Goal: Task Accomplishment & Management: Use online tool/utility

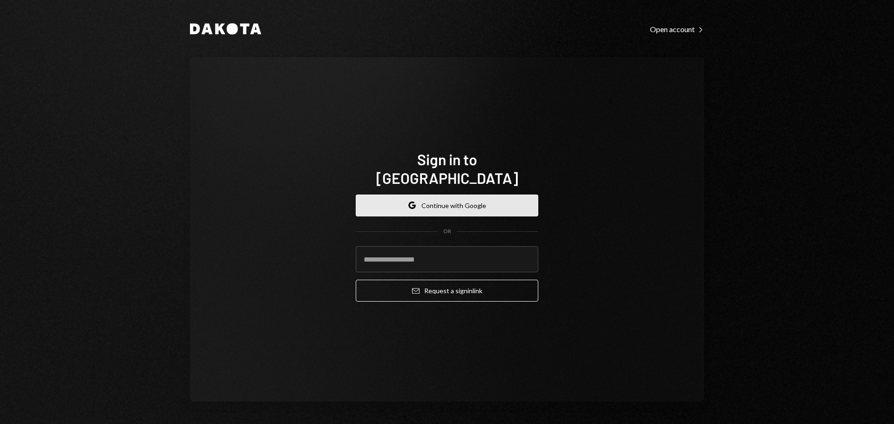
click at [461, 196] on button "Google Continue with Google" at bounding box center [447, 206] width 183 height 22
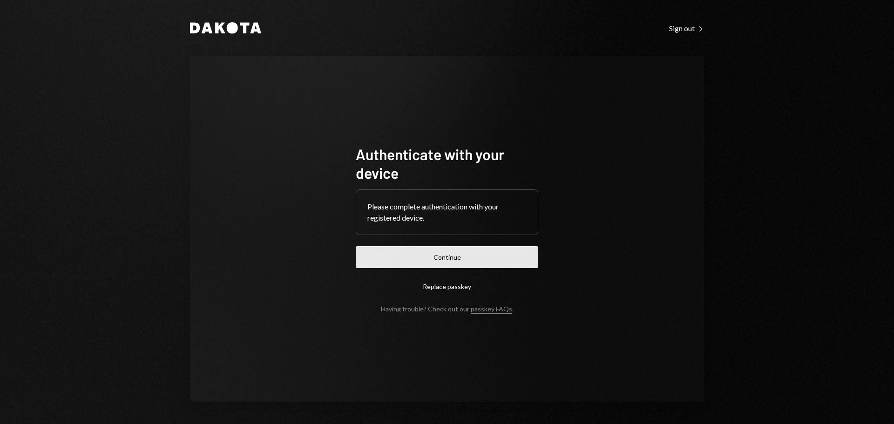
click at [493, 261] on button "Continue" at bounding box center [447, 257] width 183 height 22
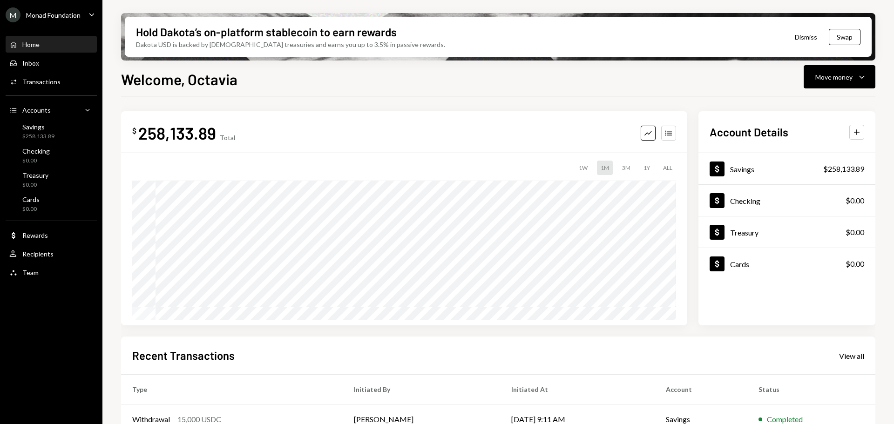
click at [78, 13] on div "Monad Foundation" at bounding box center [53, 15] width 54 height 8
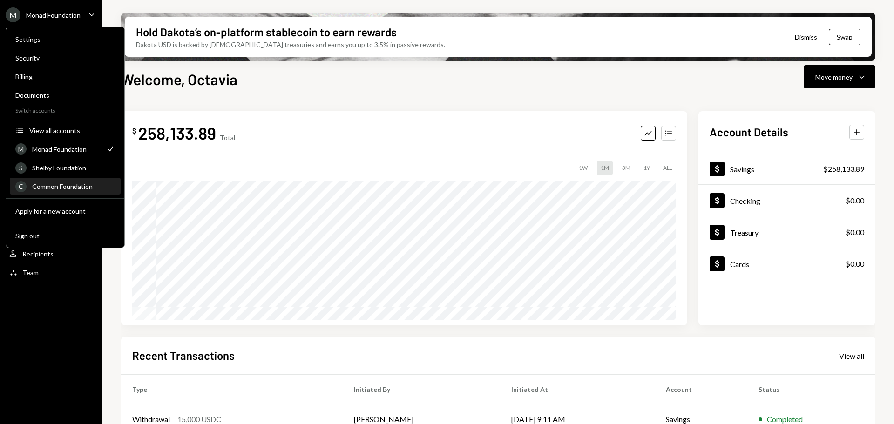
click at [63, 189] on div "Common Foundation" at bounding box center [73, 187] width 83 height 8
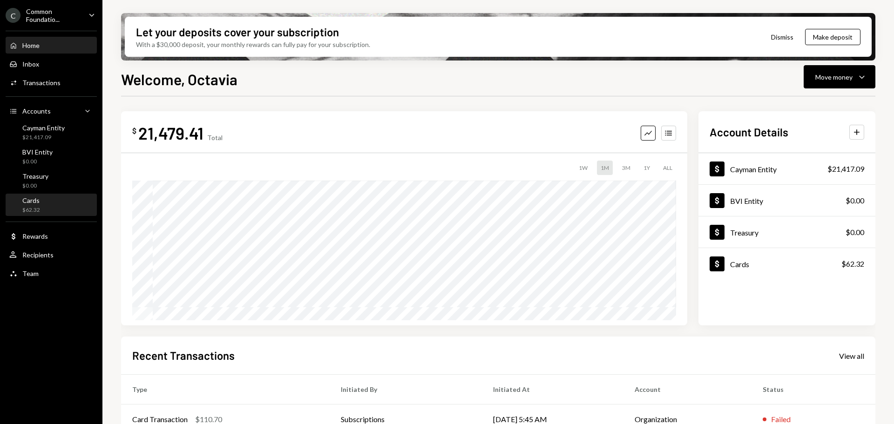
click at [41, 212] on div "Cards $62.32" at bounding box center [51, 206] width 84 height 18
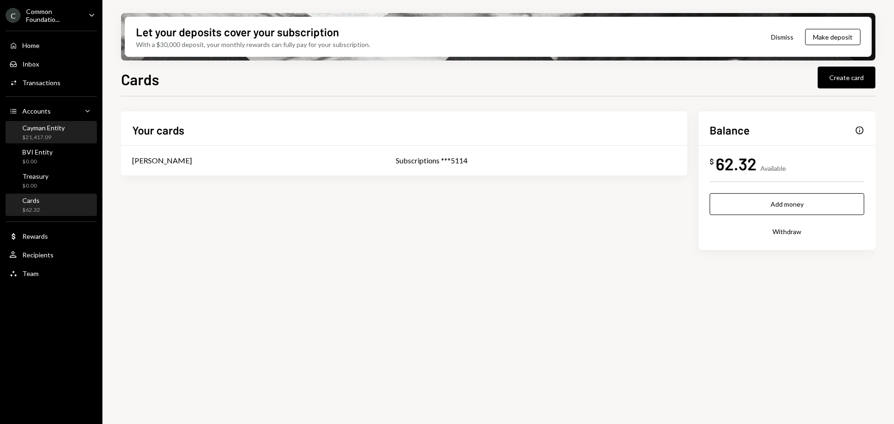
click at [67, 132] on div "Cayman Entity $21,417.09" at bounding box center [51, 133] width 84 height 18
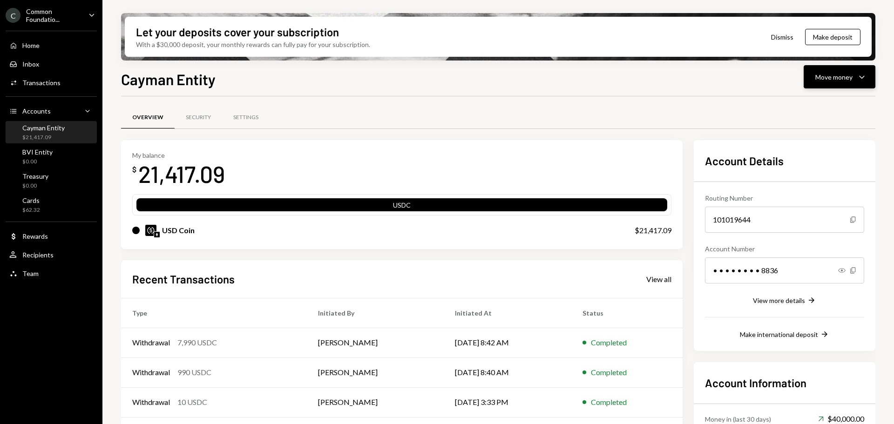
click at [855, 75] on div "Move money Caret Down" at bounding box center [840, 76] width 48 height 11
click at [815, 102] on div "Send" at bounding box center [832, 105] width 68 height 10
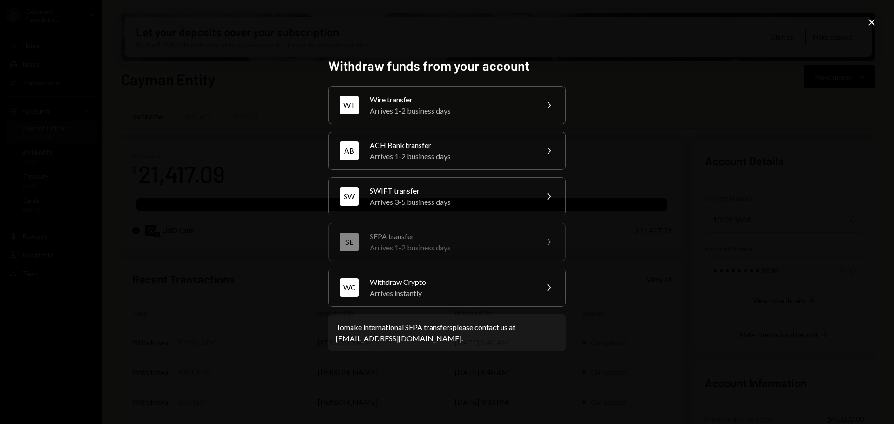
drag, startPoint x: 870, startPoint y: 20, endPoint x: 669, endPoint y: 38, distance: 202.0
click at [870, 20] on icon "Close" at bounding box center [871, 22] width 11 height 11
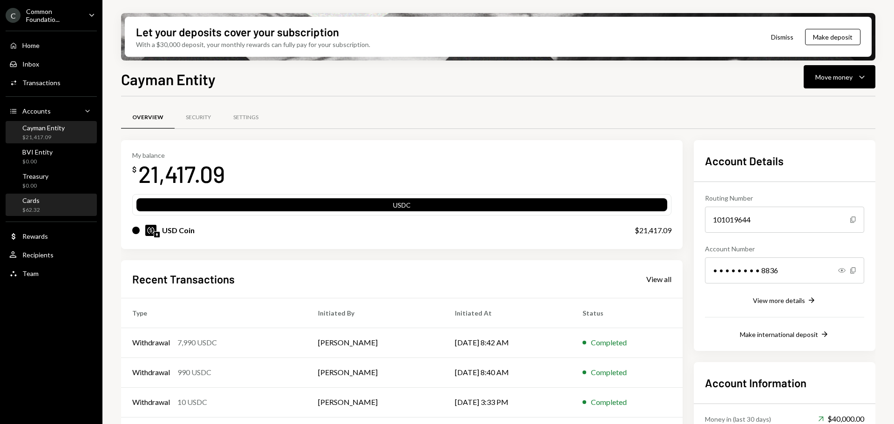
click at [46, 201] on div "Cards $62.32" at bounding box center [51, 206] width 84 height 18
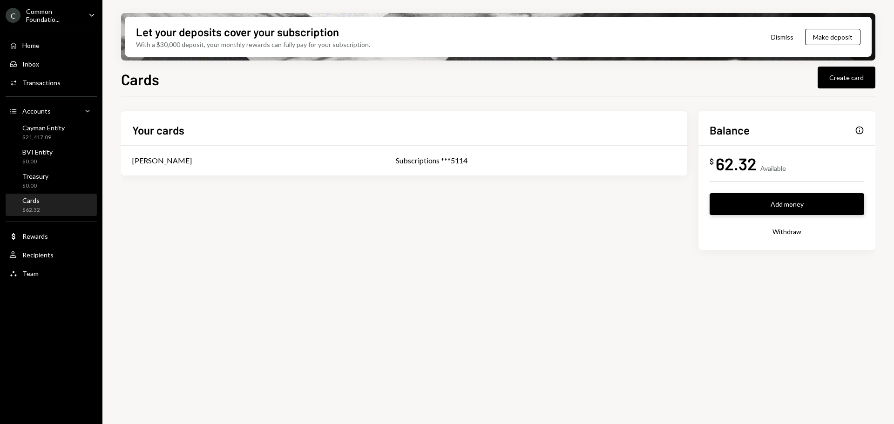
click at [767, 201] on button "Add money" at bounding box center [787, 204] width 155 height 22
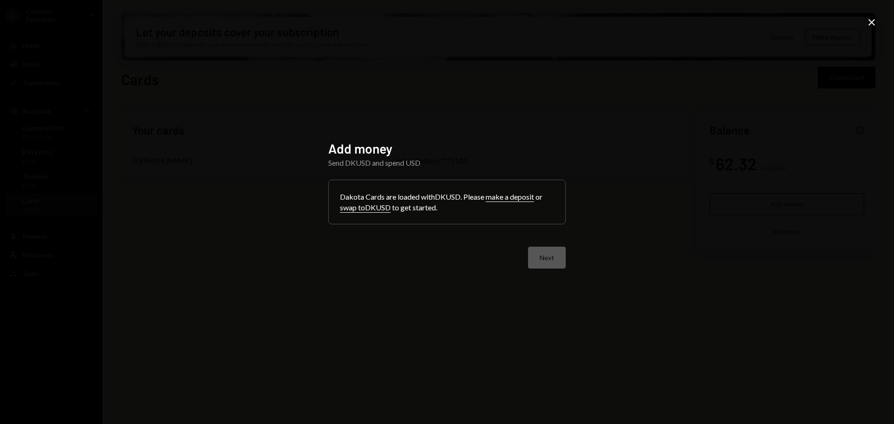
click at [874, 22] on icon "Close" at bounding box center [871, 22] width 11 height 11
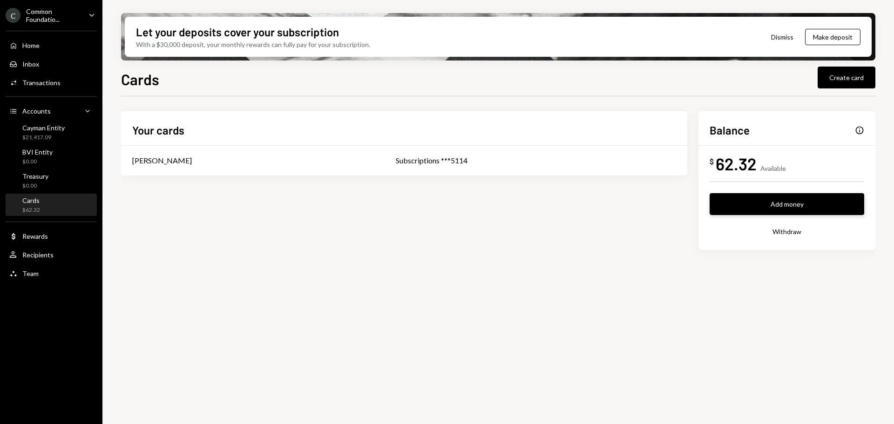
click at [750, 200] on button "Add money" at bounding box center [787, 204] width 155 height 22
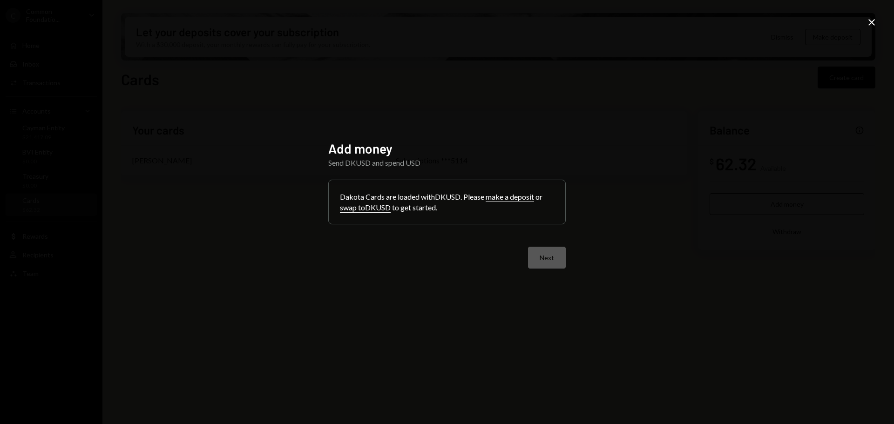
drag, startPoint x: 875, startPoint y: 21, endPoint x: 815, endPoint y: 21, distance: 60.1
click at [874, 21] on icon "Close" at bounding box center [871, 22] width 11 height 11
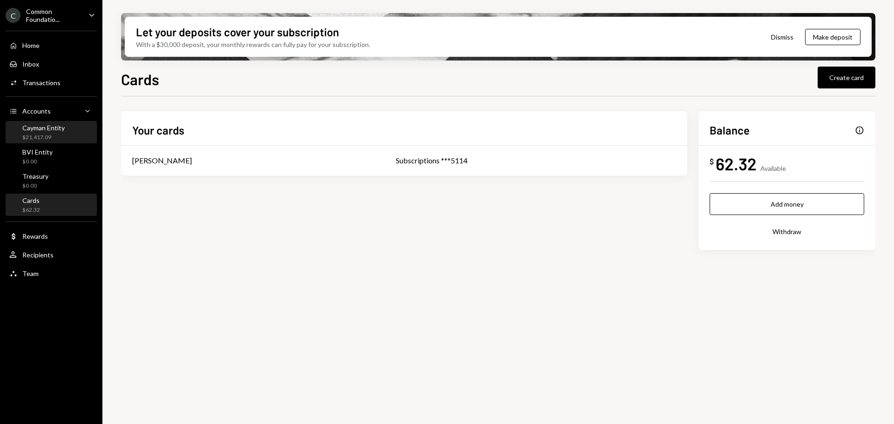
click at [65, 135] on div "Cayman Entity $21,417.09" at bounding box center [51, 133] width 84 height 18
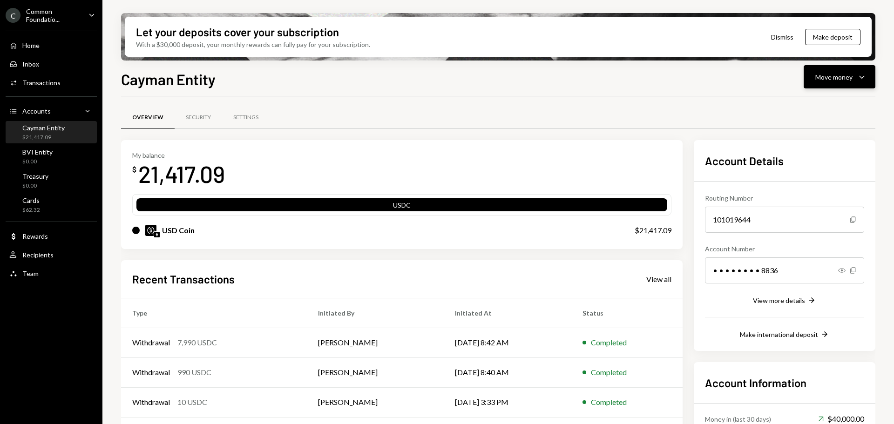
click at [849, 76] on div "Move money" at bounding box center [834, 77] width 37 height 10
click at [821, 176] on div "Swap stablecoins" at bounding box center [832, 176] width 68 height 10
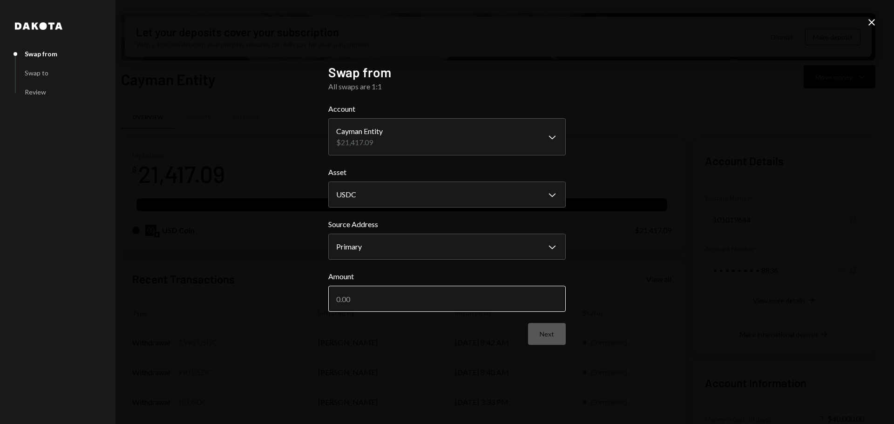
click at [454, 289] on input "Amount" at bounding box center [447, 299] width 238 height 26
type input "500"
click at [544, 338] on button "Next" at bounding box center [547, 334] width 38 height 22
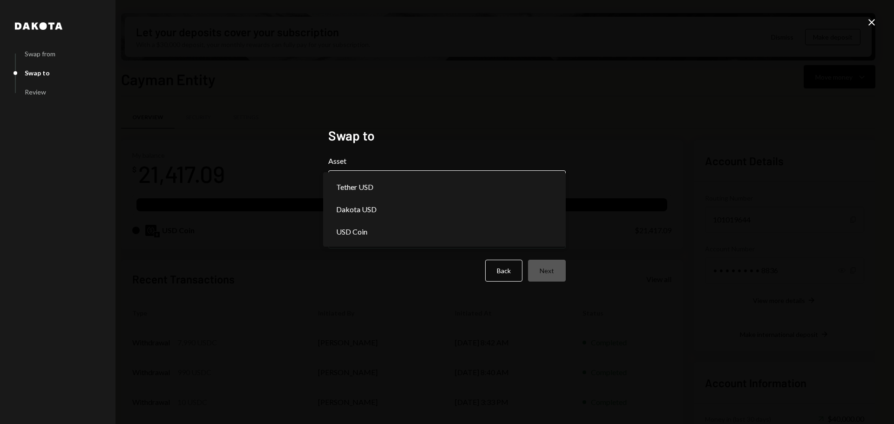
click at [512, 184] on body "C Common Foundatio... Caret Down Home Home Inbox Inbox Activities Transactions …" at bounding box center [447, 212] width 894 height 424
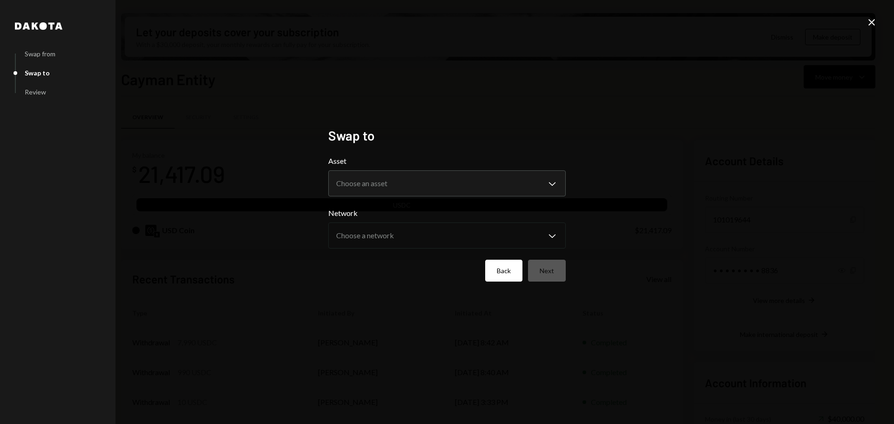
click at [498, 271] on button "Back" at bounding box center [503, 271] width 37 height 22
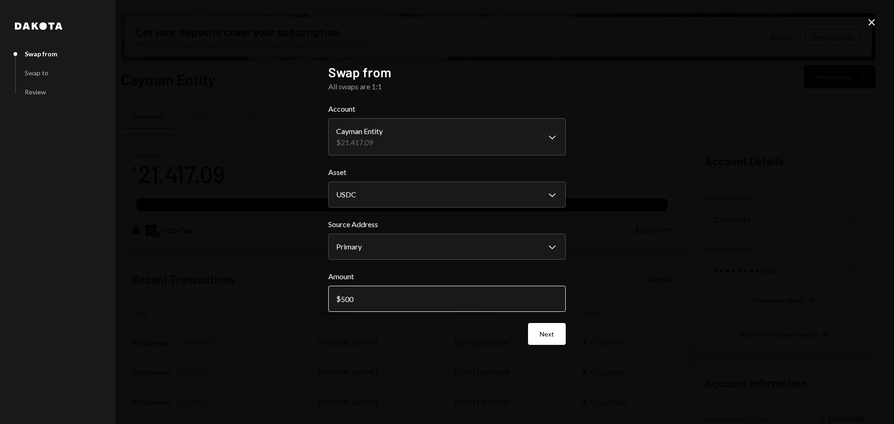
click at [346, 296] on input "500" at bounding box center [447, 299] width 238 height 26
type input "1000"
click at [536, 331] on button "Next" at bounding box center [547, 334] width 38 height 22
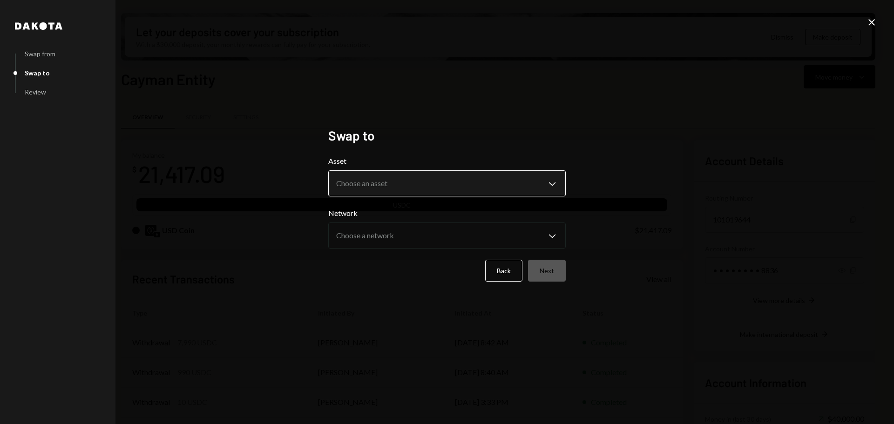
click at [481, 192] on body "C Common Foundatio... Caret Down Home Home Inbox Inbox Activities Transactions …" at bounding box center [447, 212] width 894 height 424
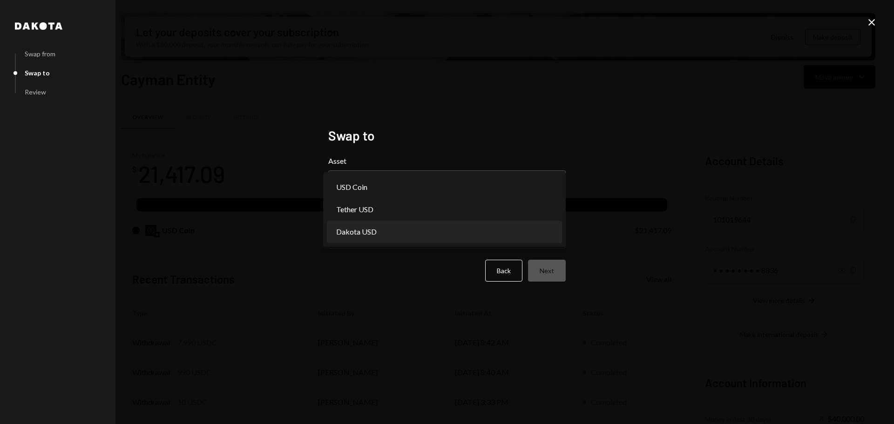
select select "*****"
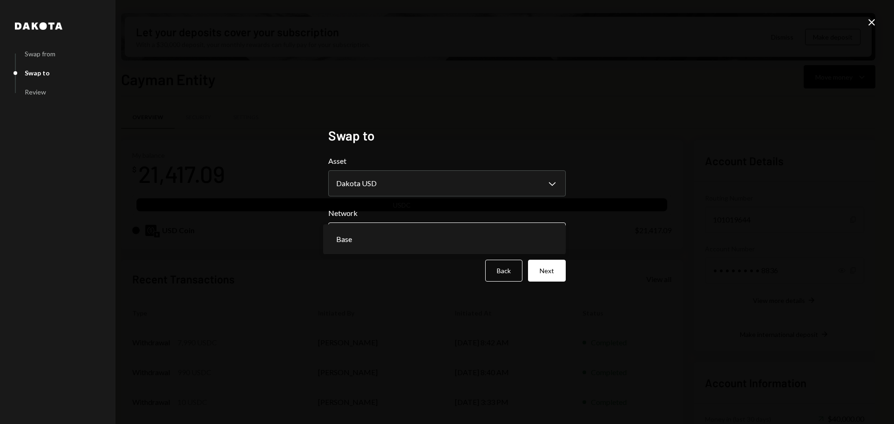
click at [545, 235] on body "C Common Foundatio... Caret Down Home Home Inbox Inbox Activities Transactions …" at bounding box center [447, 212] width 894 height 424
click at [544, 269] on button "Next" at bounding box center [547, 271] width 38 height 22
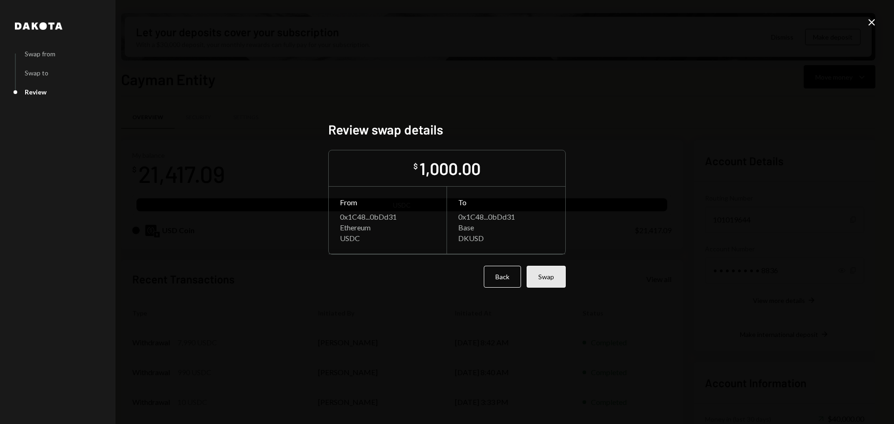
click at [551, 278] on button "Swap" at bounding box center [546, 277] width 39 height 22
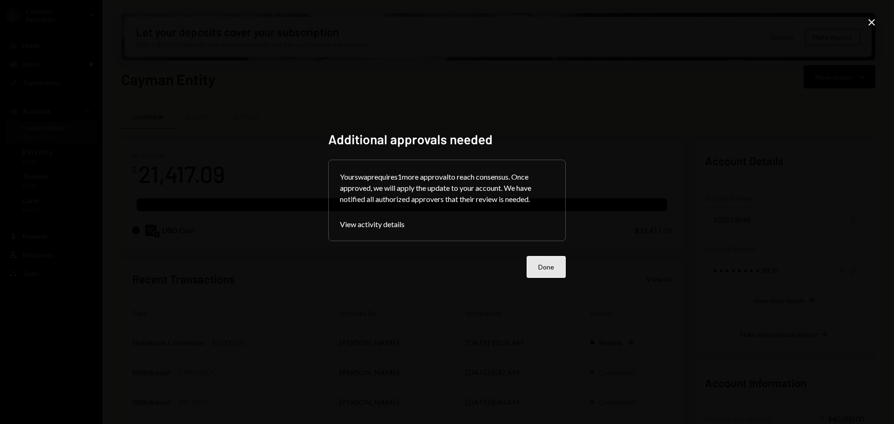
click at [535, 270] on button "Done" at bounding box center [546, 267] width 39 height 22
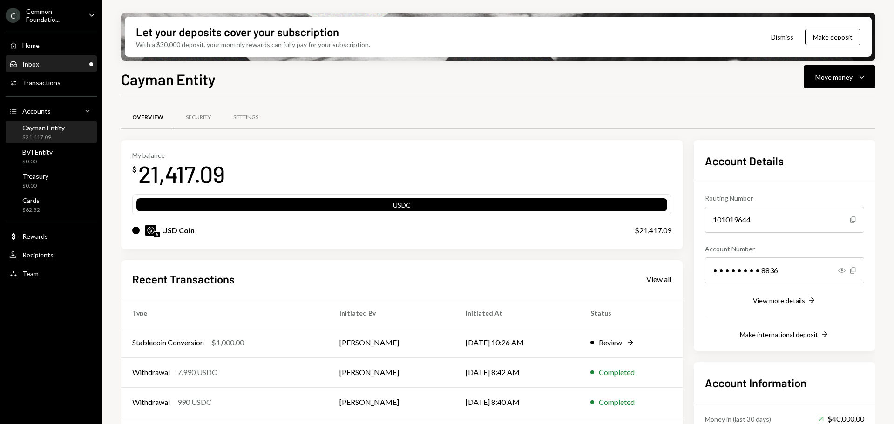
click at [63, 61] on div "Inbox Inbox" at bounding box center [51, 64] width 84 height 8
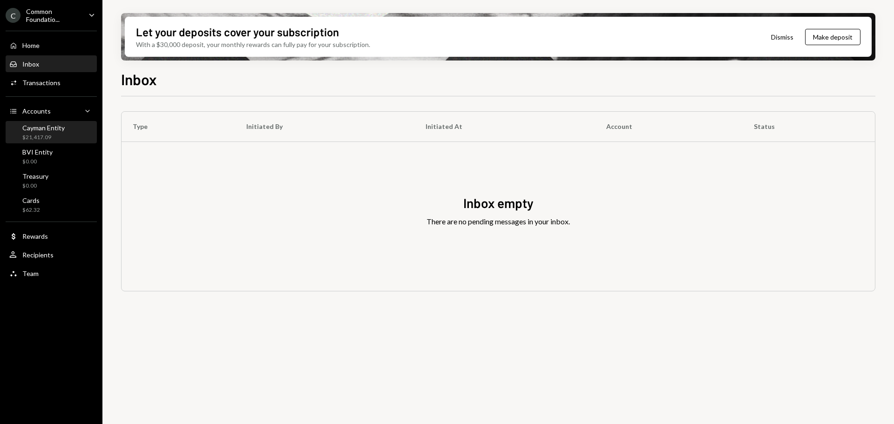
click at [44, 134] on div "$21,417.09" at bounding box center [43, 138] width 42 height 8
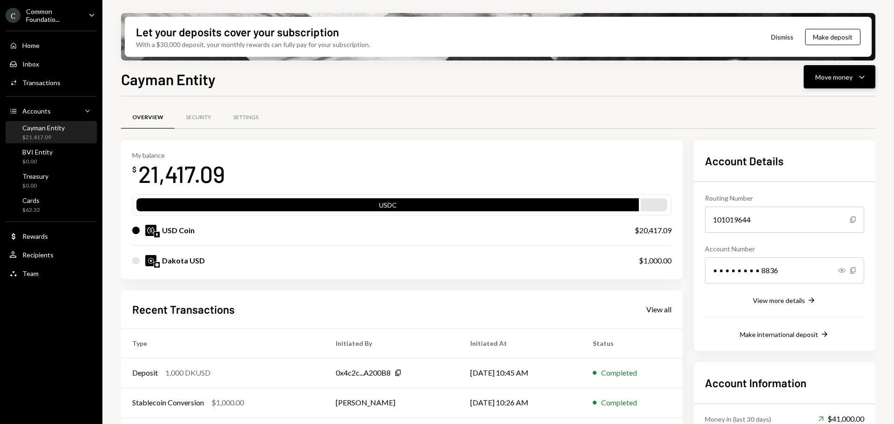
click at [857, 74] on icon "Caret Down" at bounding box center [862, 76] width 11 height 11
click at [827, 105] on div "Send" at bounding box center [832, 105] width 68 height 10
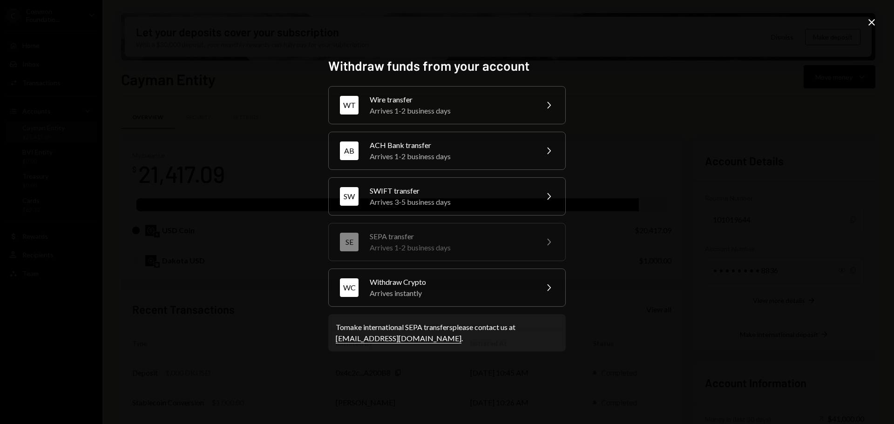
click at [871, 20] on icon "Close" at bounding box center [871, 22] width 11 height 11
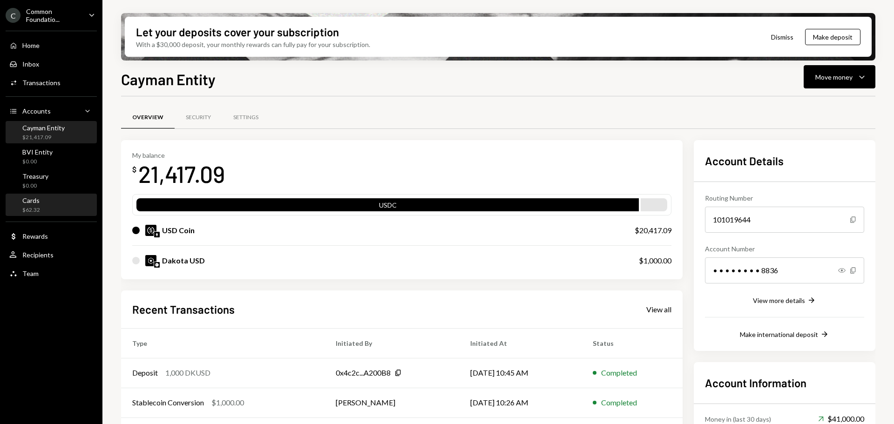
click at [45, 206] on div "Cards $62.32" at bounding box center [51, 206] width 84 height 18
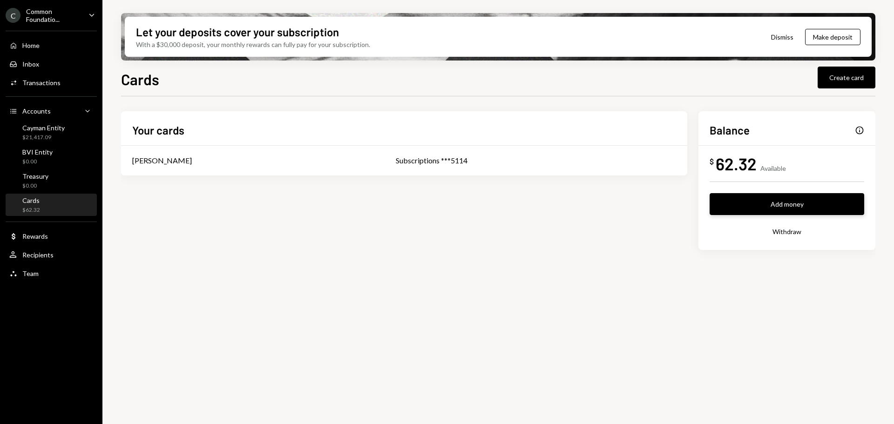
click at [777, 204] on button "Add money" at bounding box center [787, 204] width 155 height 22
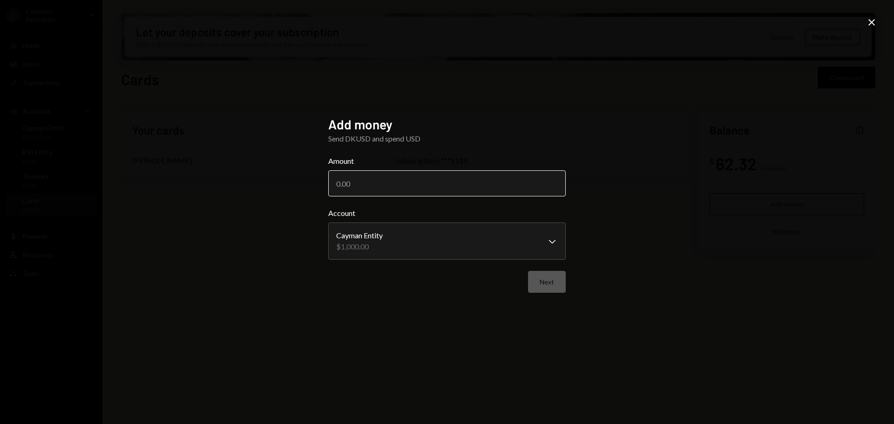
click at [454, 184] on input "Amount" at bounding box center [447, 183] width 238 height 26
type input "1000"
click at [556, 281] on button "Next" at bounding box center [547, 282] width 38 height 22
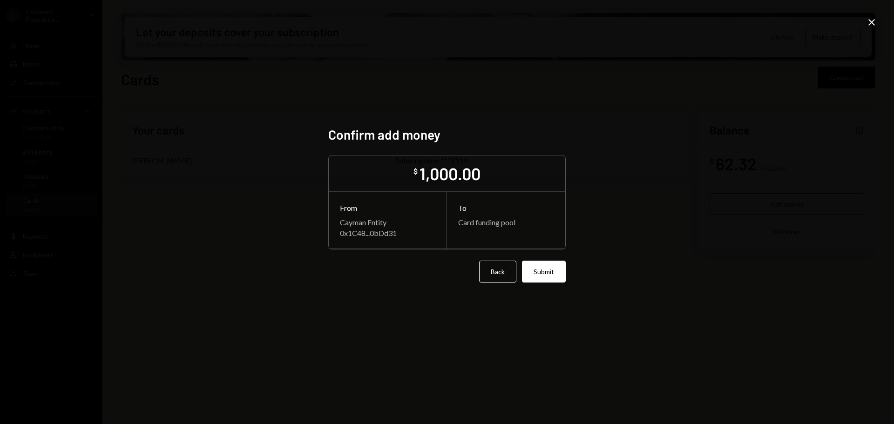
click at [547, 273] on button "Submit" at bounding box center [544, 272] width 44 height 22
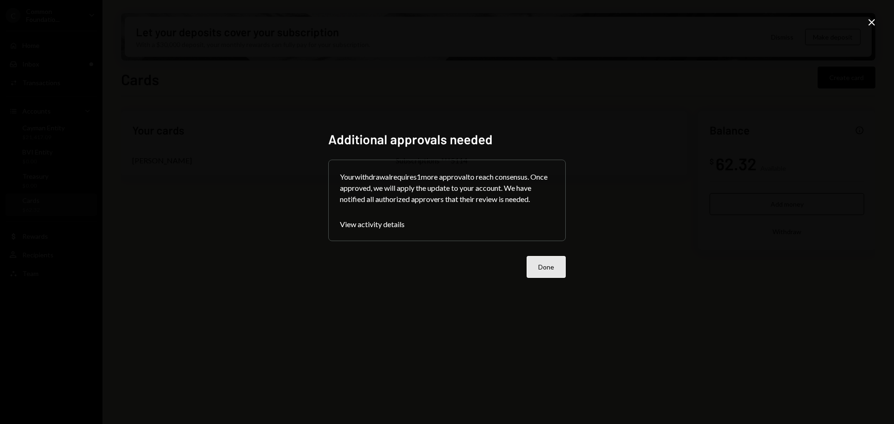
click at [557, 263] on button "Done" at bounding box center [546, 267] width 39 height 22
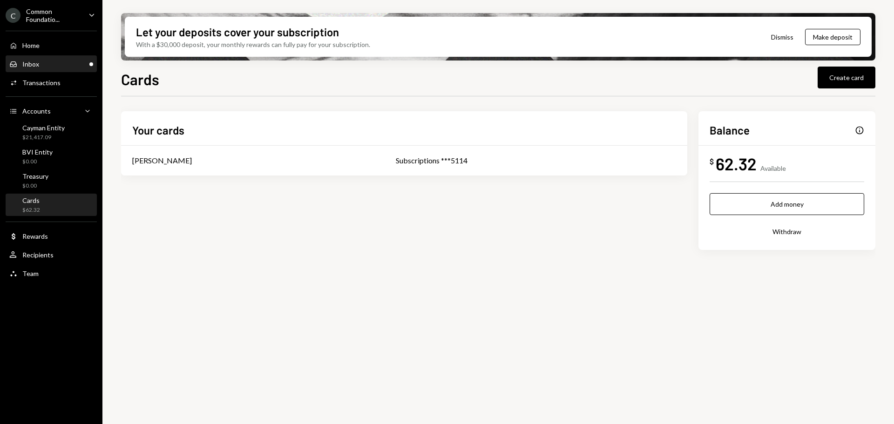
click at [55, 61] on div "Inbox Inbox" at bounding box center [51, 64] width 84 height 8
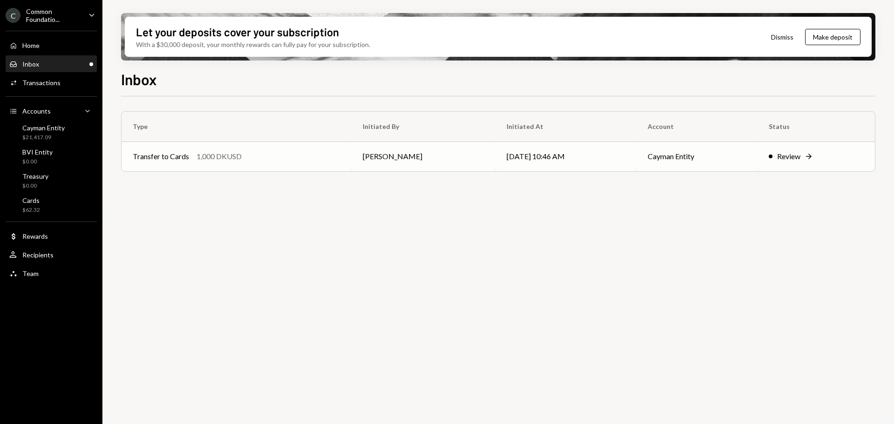
click at [221, 153] on div "1,000 DKUSD" at bounding box center [219, 156] width 45 height 11
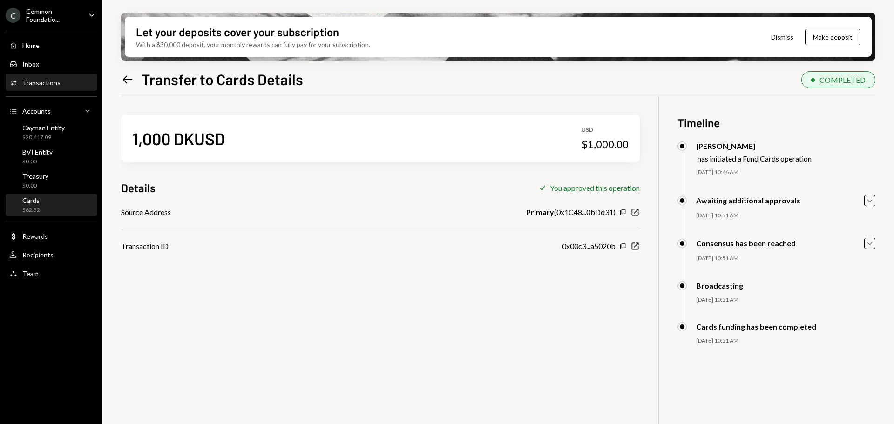
click at [54, 204] on div "Cards $62.32" at bounding box center [51, 206] width 84 height 18
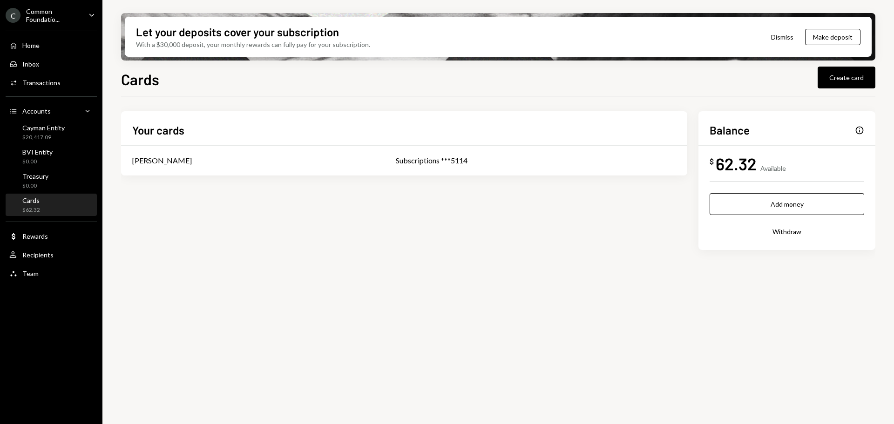
click at [368, 258] on div "Your cards Octavia Tenga Subscriptions ***5114 Balance Info $ 62.32 Available A…" at bounding box center [498, 195] width 755 height 169
click at [31, 61] on div "Inbox" at bounding box center [30, 64] width 17 height 8
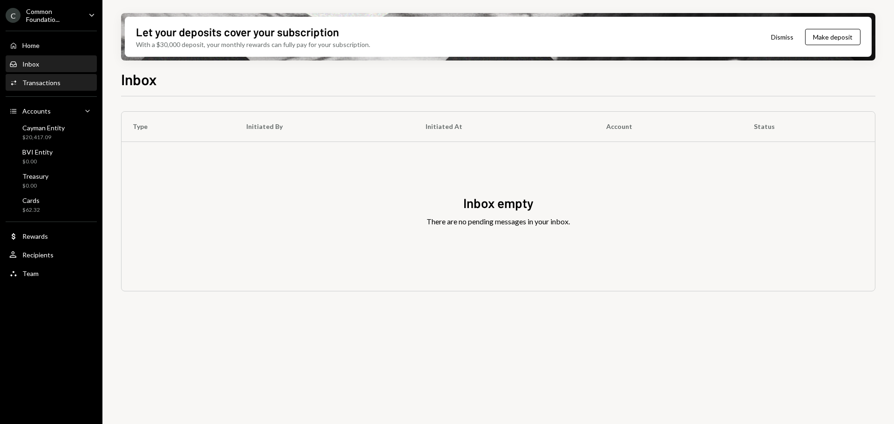
click at [45, 79] on div "Transactions" at bounding box center [41, 83] width 38 height 8
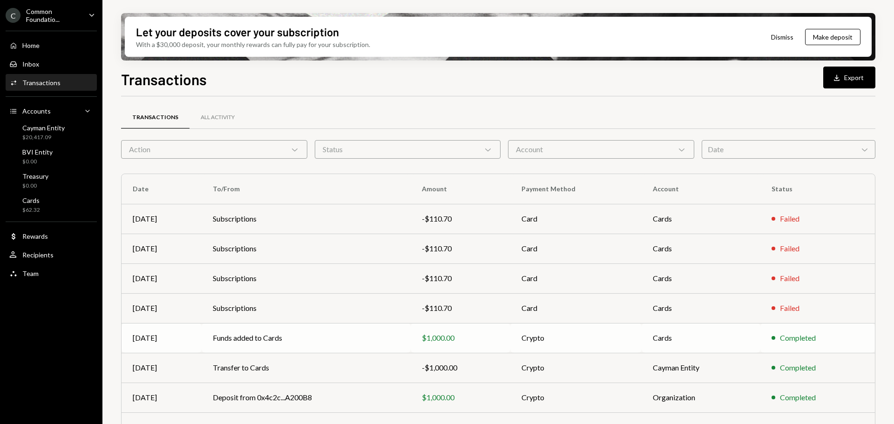
click at [271, 338] on td "Funds added to Cards" at bounding box center [306, 338] width 209 height 30
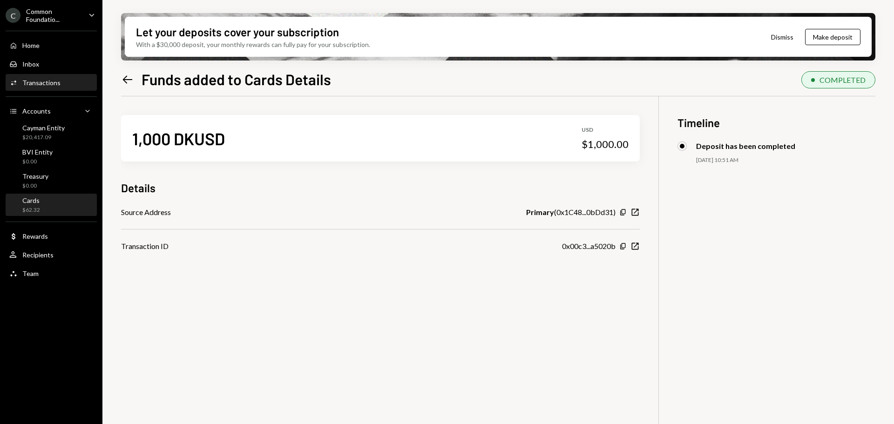
click at [66, 203] on div "Cards $62.32" at bounding box center [51, 206] width 84 height 18
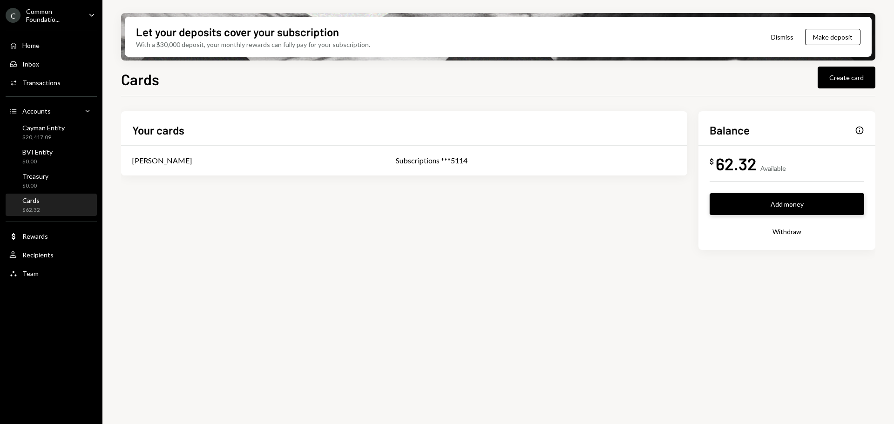
click at [776, 203] on button "Add money" at bounding box center [787, 204] width 155 height 22
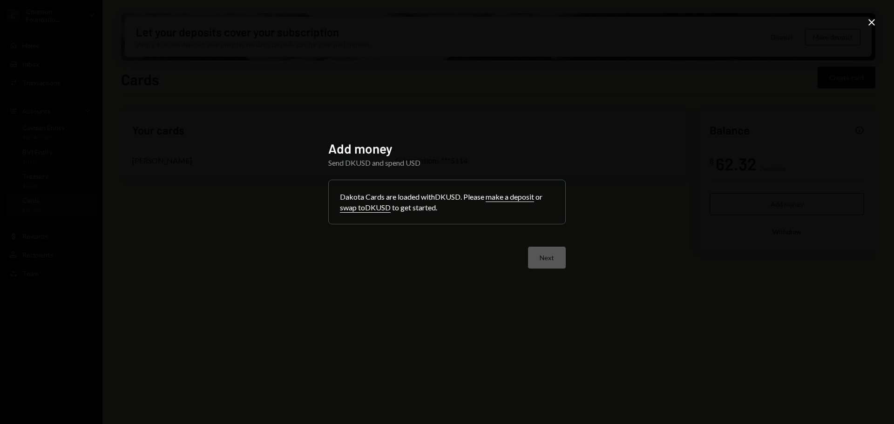
click at [875, 19] on icon "Close" at bounding box center [871, 22] width 11 height 11
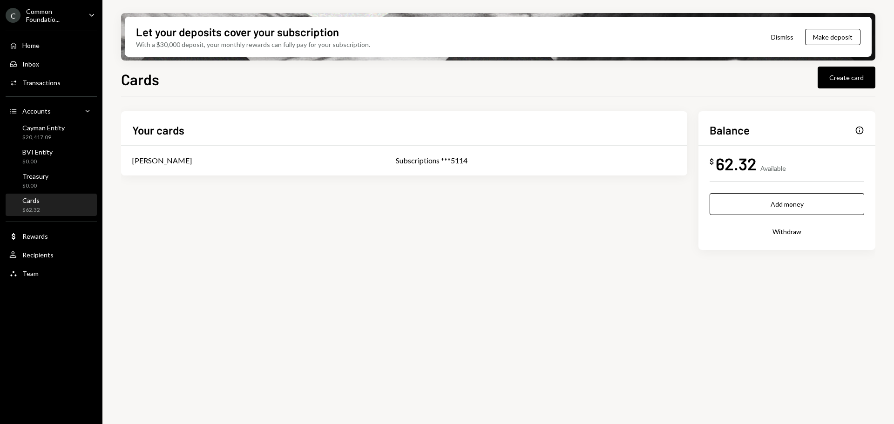
click at [514, 279] on div "Your cards Octavia Tenga Subscriptions ***5114 Balance Info $ 62.32 Available A…" at bounding box center [498, 195] width 755 height 169
click at [480, 158] on div "Subscriptions ***5114" at bounding box center [536, 160] width 280 height 11
click at [593, 301] on div "Your cards Octavia Tenga Subscriptions ***5114 Balance Info $ 62.32 Available A…" at bounding box center [498, 265] width 755 height 339
click at [397, 161] on div "Subscriptions ***5114" at bounding box center [536, 160] width 280 height 11
click at [46, 125] on div "Cayman Entity" at bounding box center [43, 128] width 42 height 8
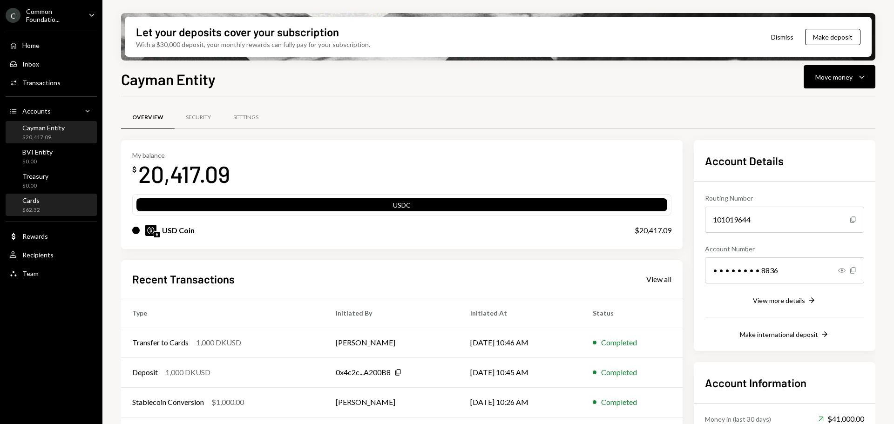
click at [39, 207] on div "$62.32" at bounding box center [31, 210] width 18 height 8
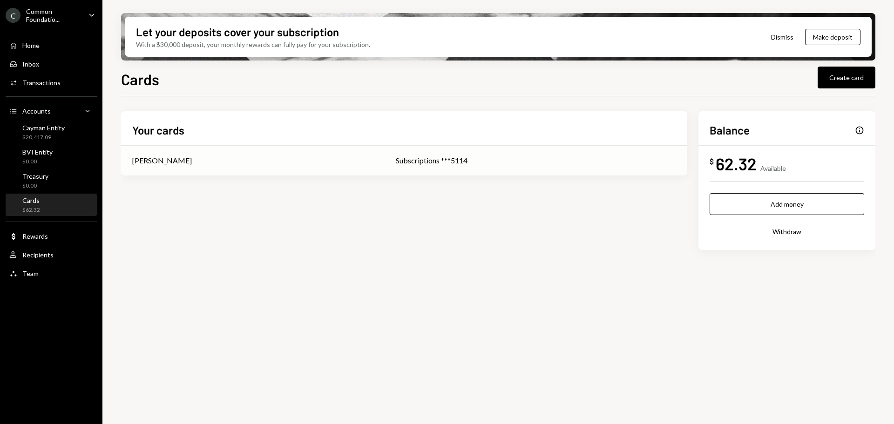
click at [448, 162] on div "Subscriptions ***5114" at bounding box center [536, 160] width 280 height 11
drag, startPoint x: 510, startPoint y: 268, endPoint x: 529, endPoint y: 249, distance: 26.3
click at [421, 241] on div "Your cards [PERSON_NAME] Subscriptions ***5114 Balance Info $ 1,062.32 Availabl…" at bounding box center [498, 180] width 755 height 139
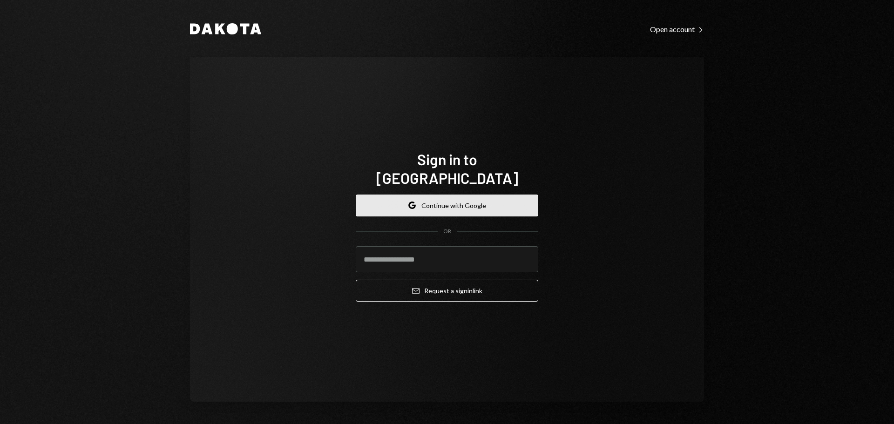
click at [478, 199] on button "Google Continue with Google" at bounding box center [447, 206] width 183 height 22
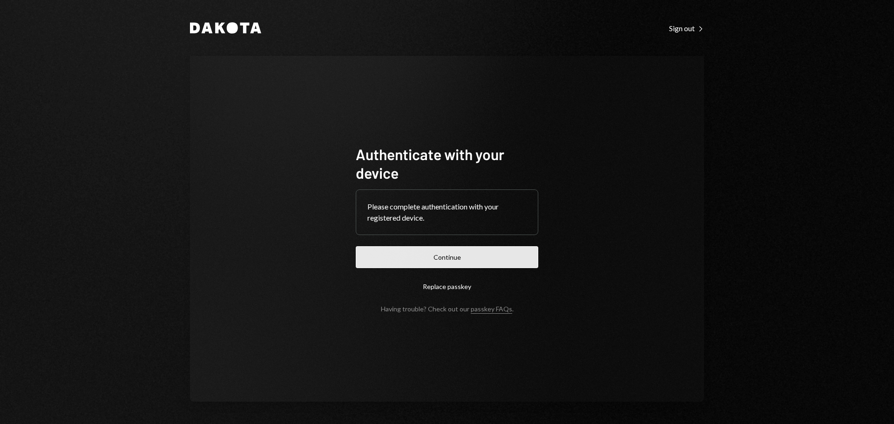
click at [489, 254] on button "Continue" at bounding box center [447, 257] width 183 height 22
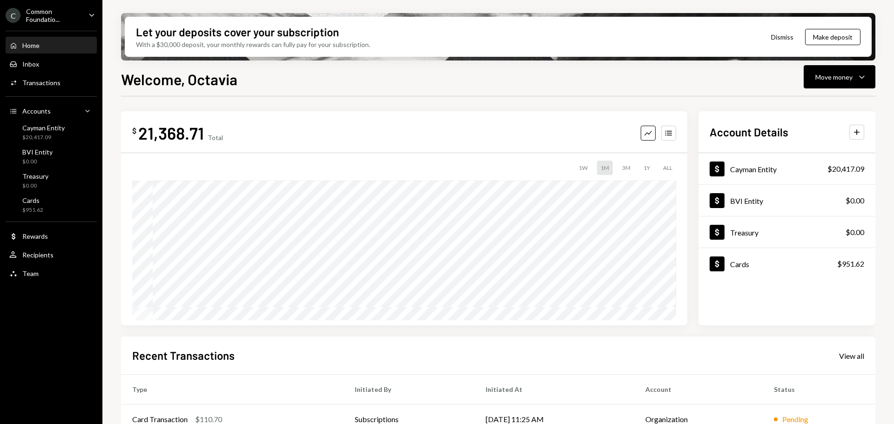
click at [88, 17] on icon "Caret Down" at bounding box center [92, 15] width 10 height 10
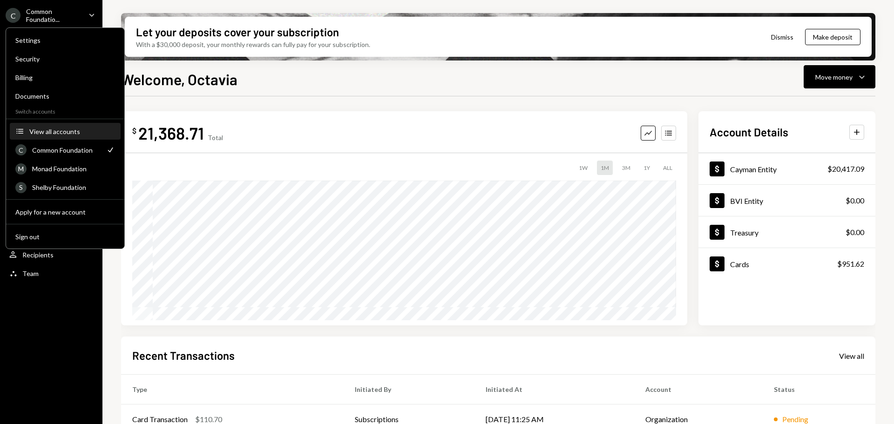
click at [69, 129] on div "View all accounts" at bounding box center [72, 132] width 86 height 8
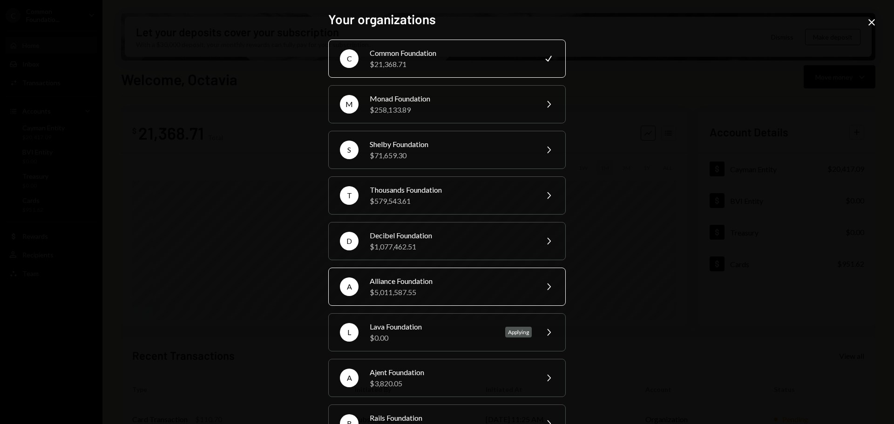
click at [437, 277] on div "Alliance Foundation" at bounding box center [451, 281] width 162 height 11
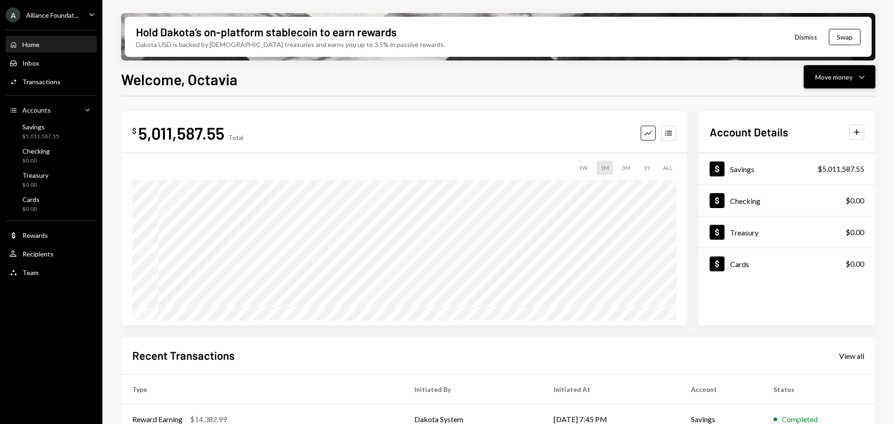
click at [856, 81] on div "Move money Caret Down" at bounding box center [840, 76] width 48 height 11
click at [817, 146] on div "Deposit" at bounding box center [832, 147] width 68 height 10
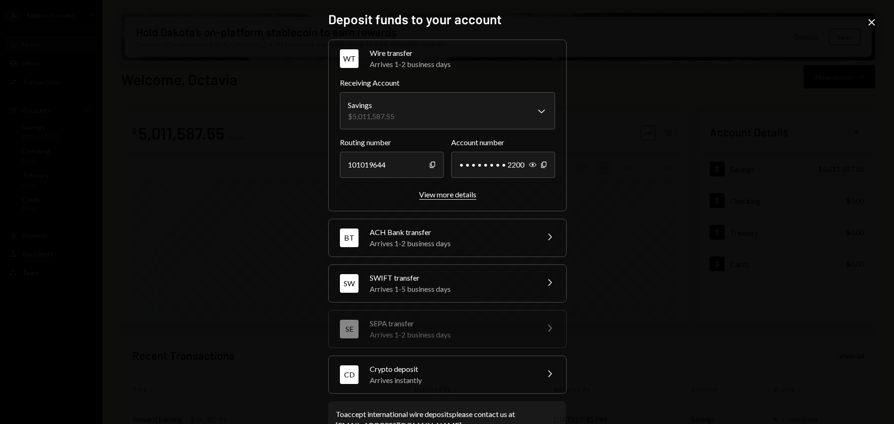
click at [444, 191] on div "View more details" at bounding box center [447, 194] width 57 height 9
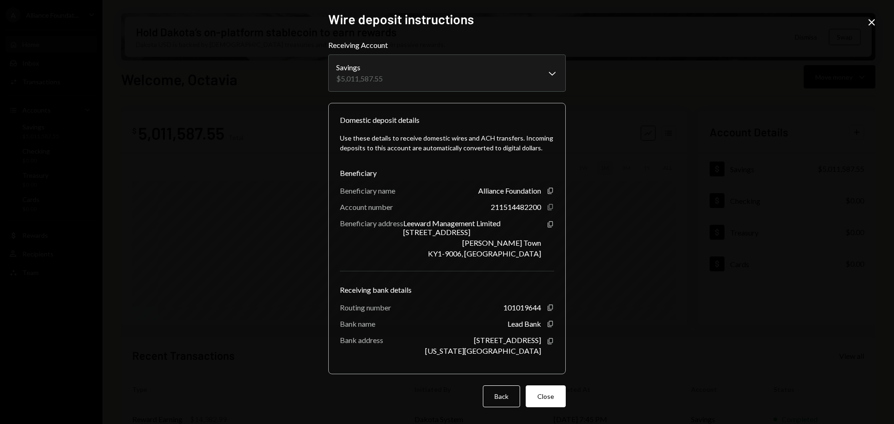
click at [551, 205] on icon "Copy" at bounding box center [550, 207] width 7 height 7
click at [551, 321] on icon "button" at bounding box center [550, 324] width 5 height 6
click at [548, 190] on icon "Copy" at bounding box center [550, 190] width 7 height 7
click at [550, 339] on icon "Copy" at bounding box center [550, 341] width 7 height 7
click at [550, 308] on icon "button" at bounding box center [550, 308] width 5 height 6
